Goal: Information Seeking & Learning: Learn about a topic

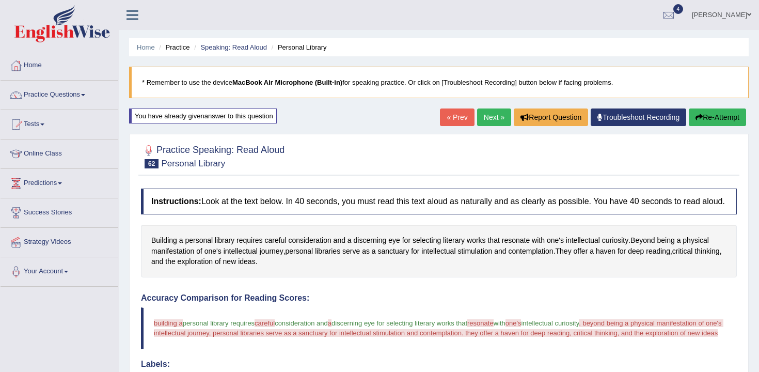
scroll to position [339, 0]
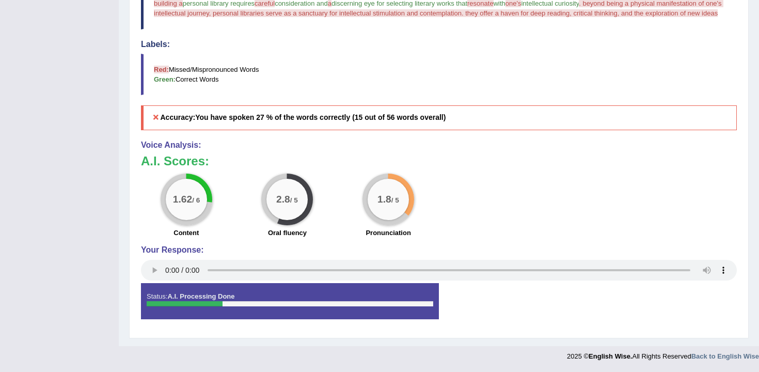
drag, startPoint x: 394, startPoint y: 144, endPoint x: 365, endPoint y: 252, distance: 112.2
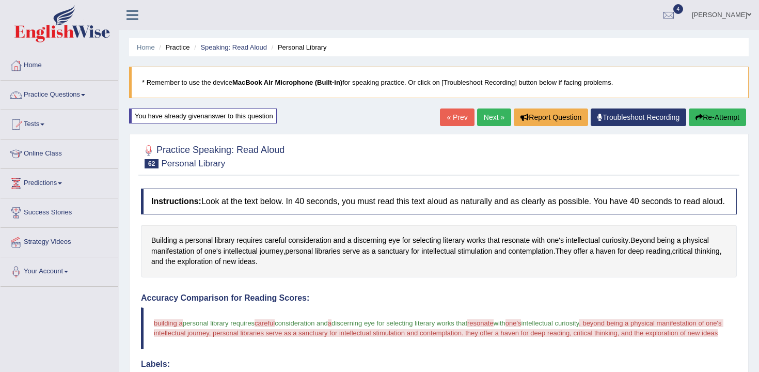
scroll to position [3, 0]
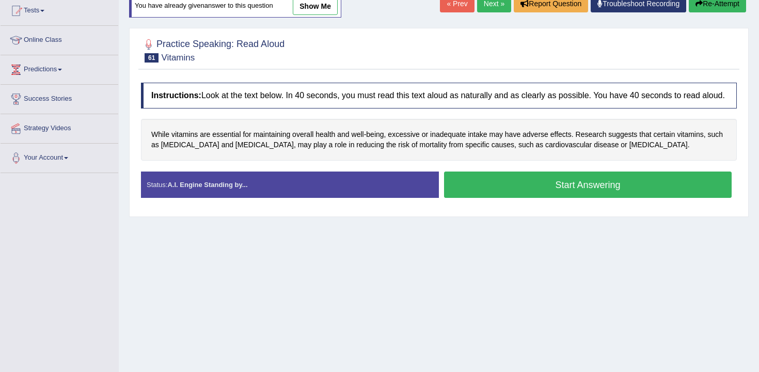
scroll to position [100, 0]
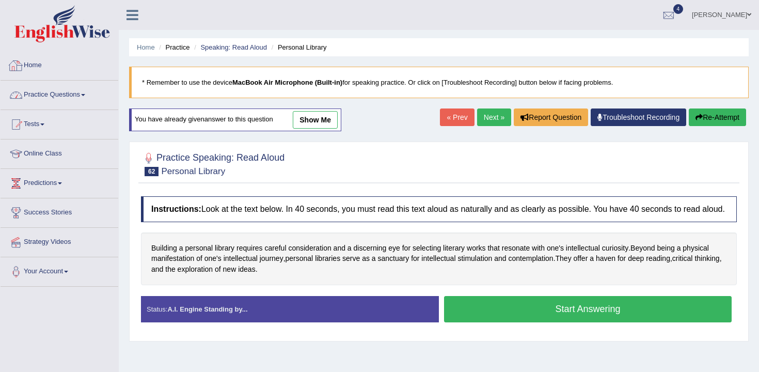
click at [28, 100] on link "Practice Questions" at bounding box center [60, 94] width 118 height 26
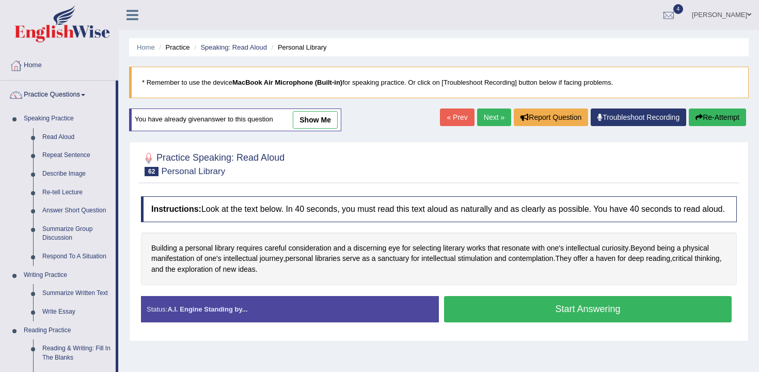
click at [76, 100] on link "Practice Questions" at bounding box center [58, 94] width 115 height 26
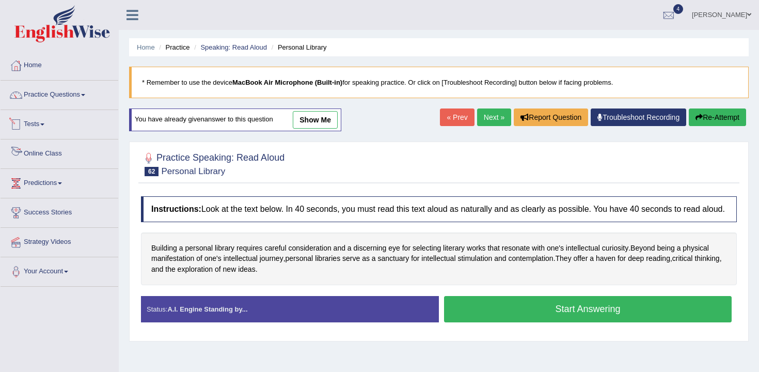
click at [67, 134] on link "Tests" at bounding box center [60, 123] width 118 height 26
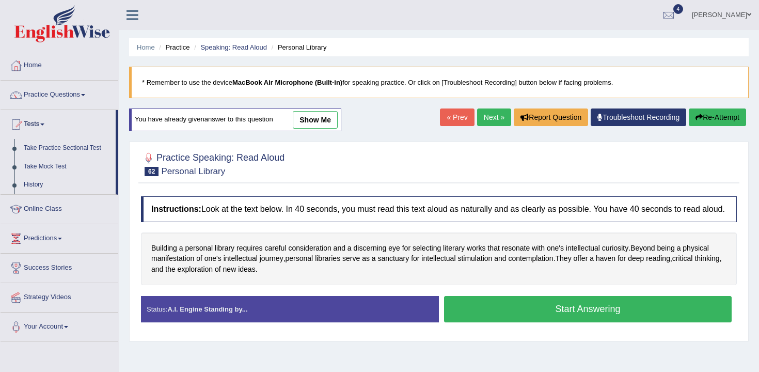
click at [64, 118] on link "Tests" at bounding box center [58, 123] width 115 height 26
